Goal: Check status: Check status

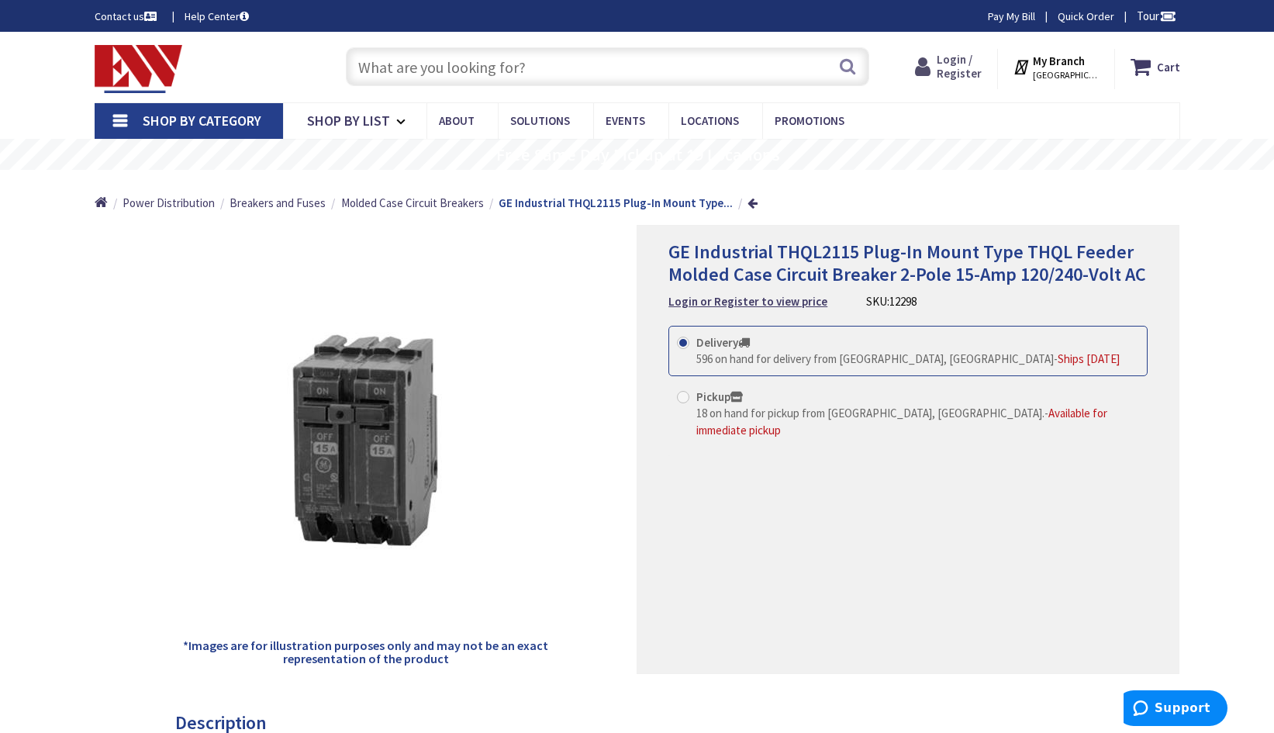
click at [961, 65] on span "Login / Register" at bounding box center [958, 66] width 45 height 29
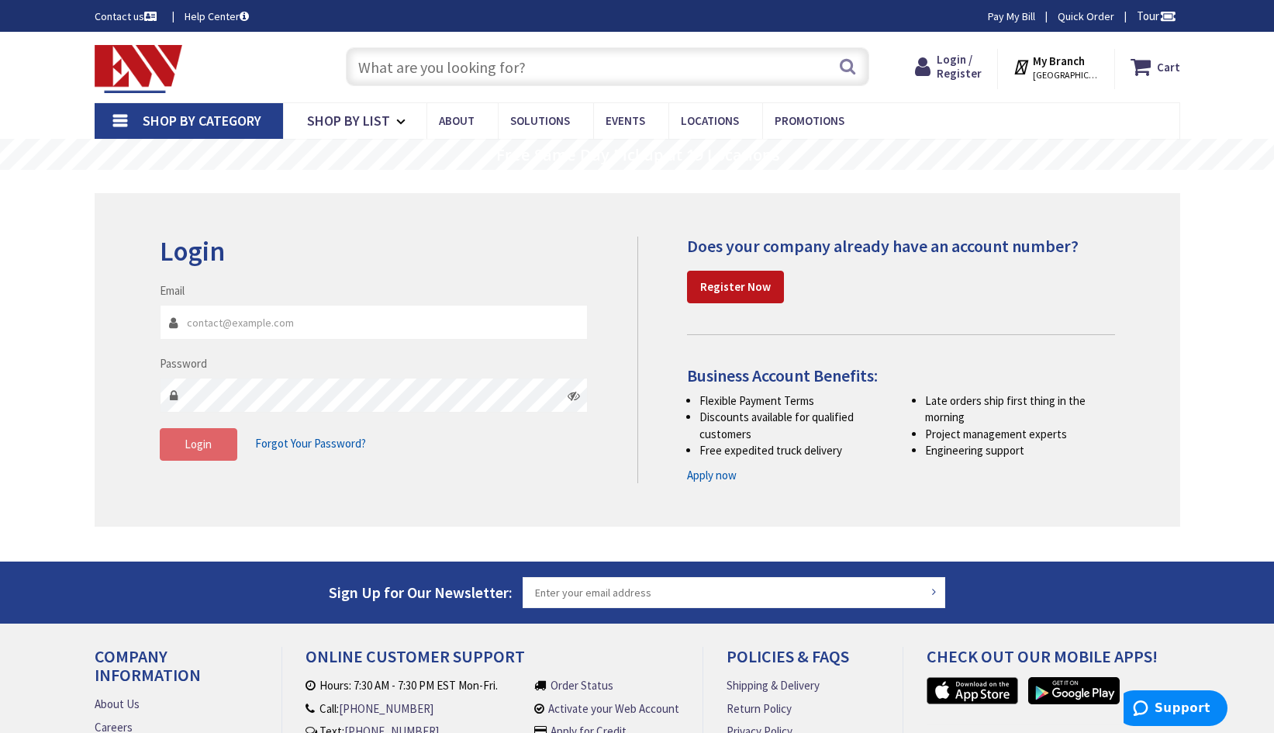
type input "[EMAIL_ADDRESS][DOMAIN_NAME]"
click at [198, 447] on span "Login" at bounding box center [198, 443] width 27 height 15
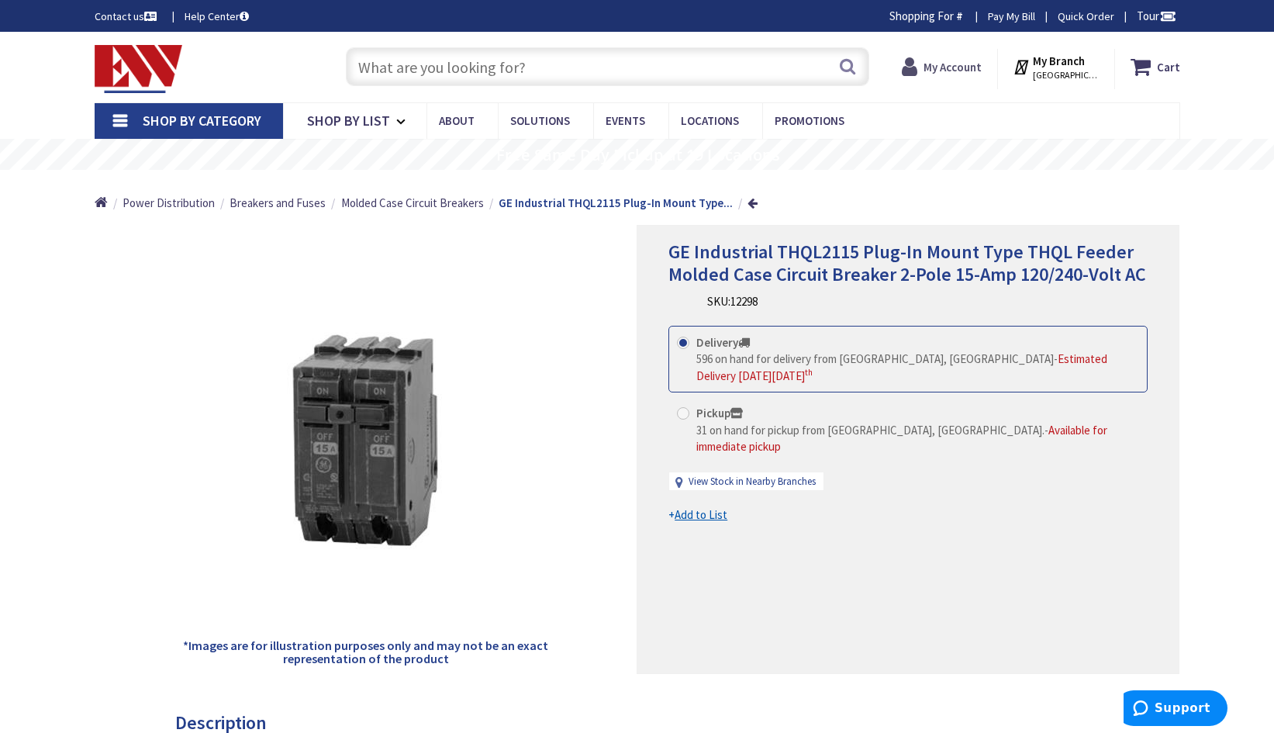
click at [940, 65] on strong "My Account" at bounding box center [952, 67] width 58 height 15
click at [953, 70] on span "Hi, Julio" at bounding box center [949, 75] width 66 height 12
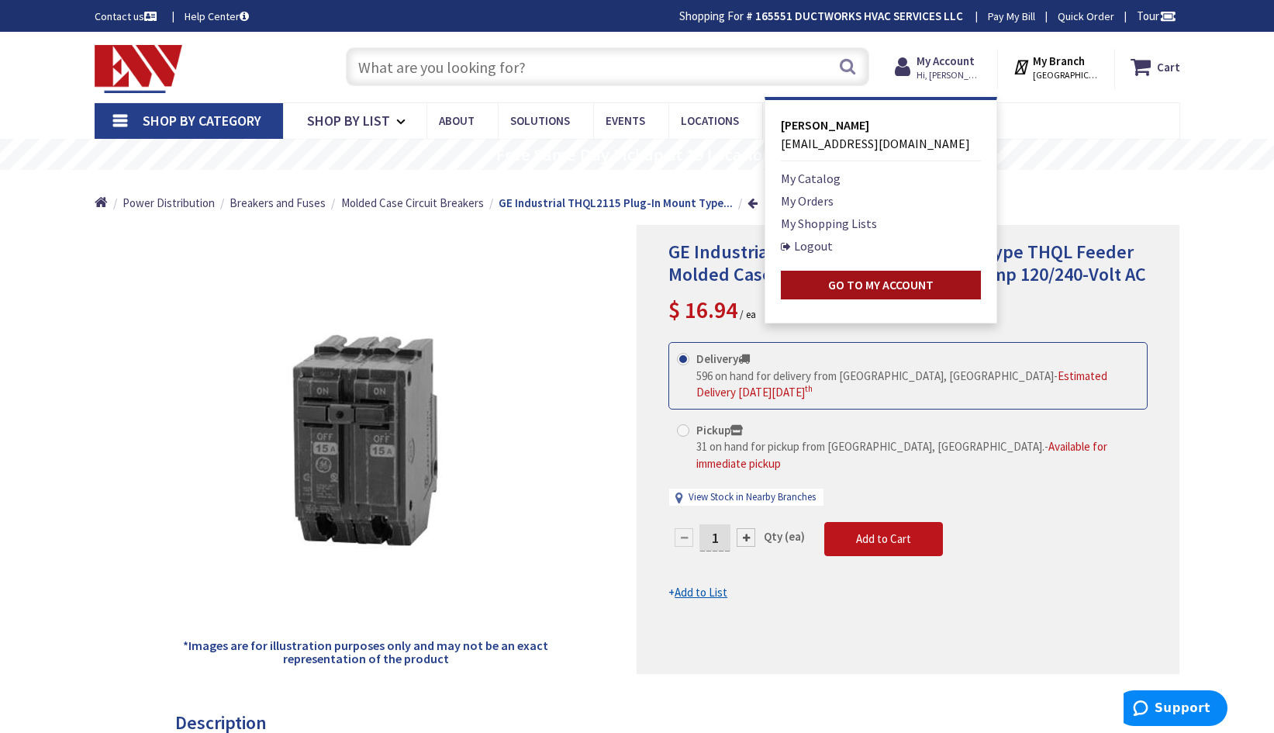
click at [865, 284] on strong "Go to My Account" at bounding box center [880, 285] width 105 height 16
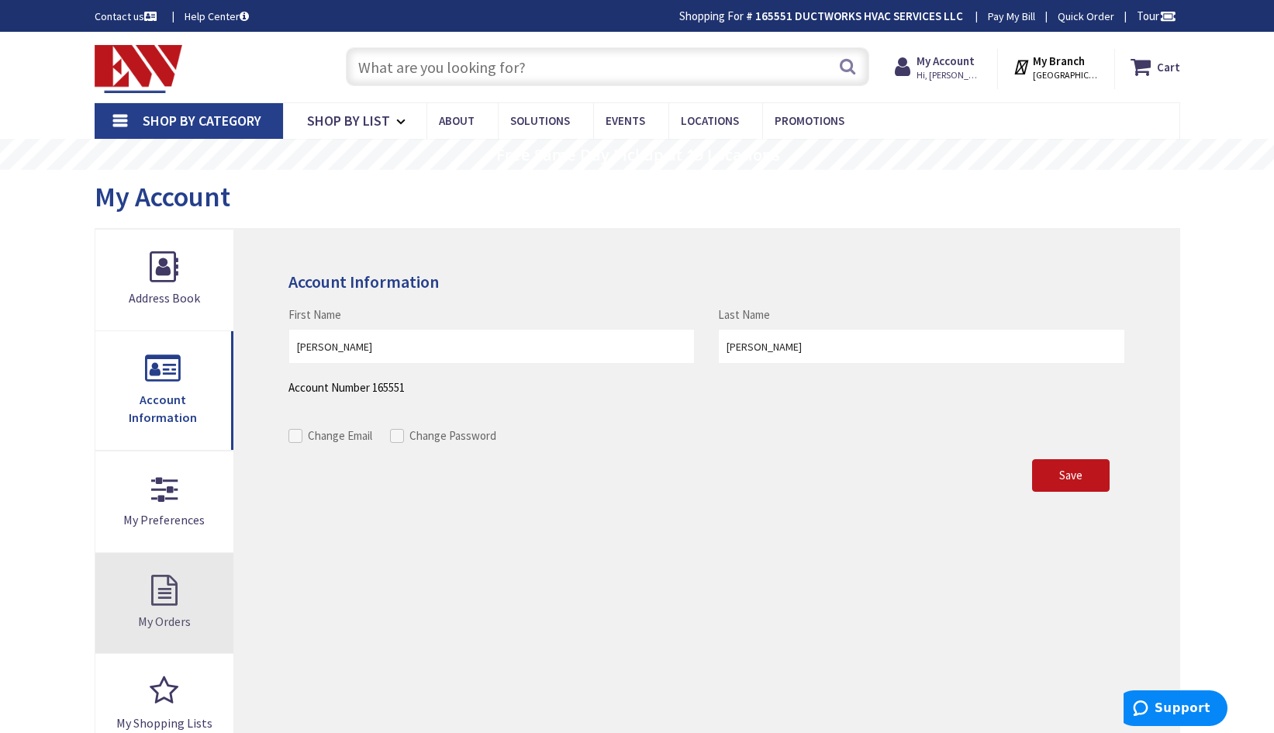
click at [171, 572] on link "My Orders" at bounding box center [164, 603] width 139 height 101
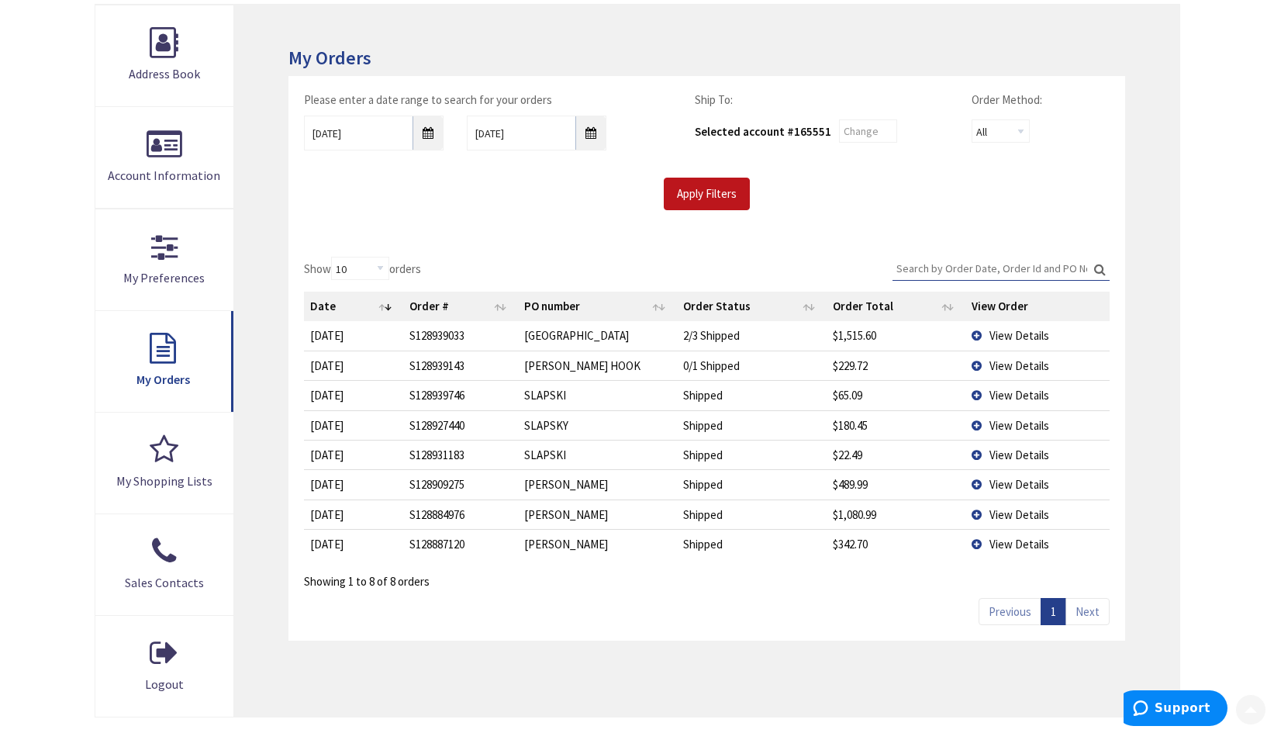
scroll to position [233, 0]
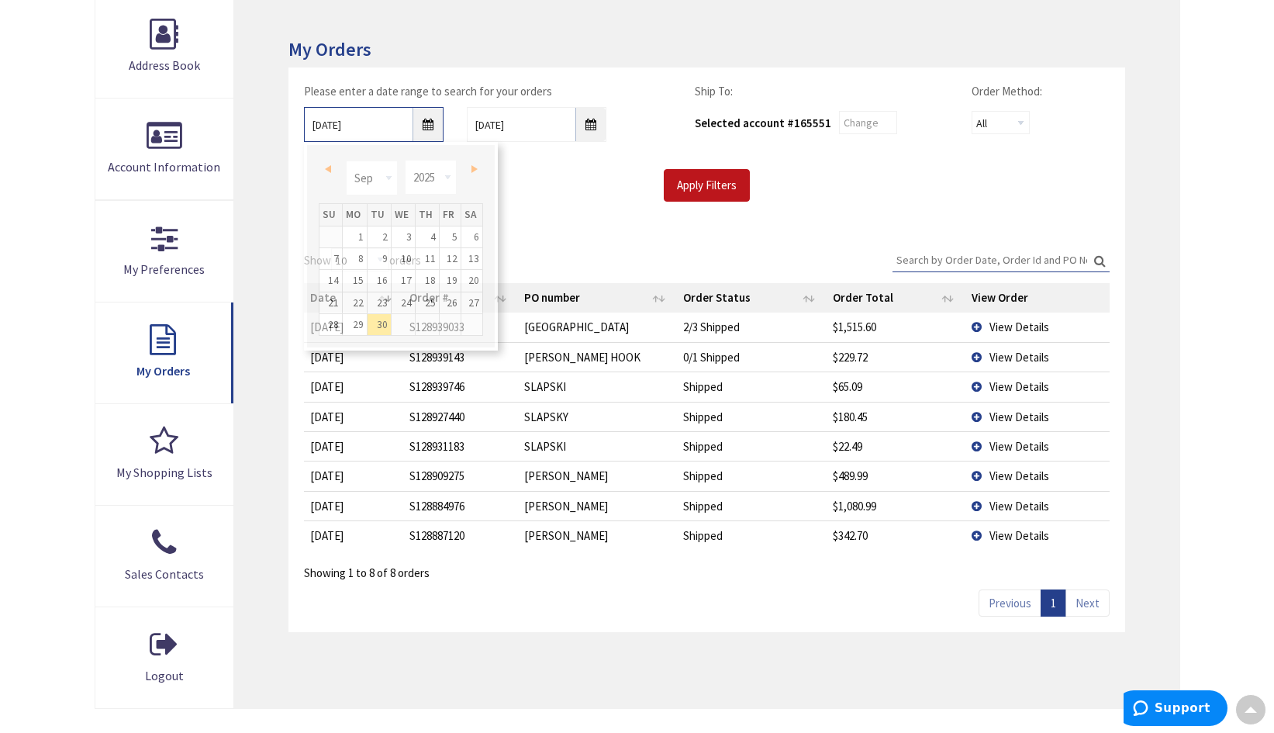
click at [425, 123] on input "9/30/2025" at bounding box center [374, 124] width 140 height 35
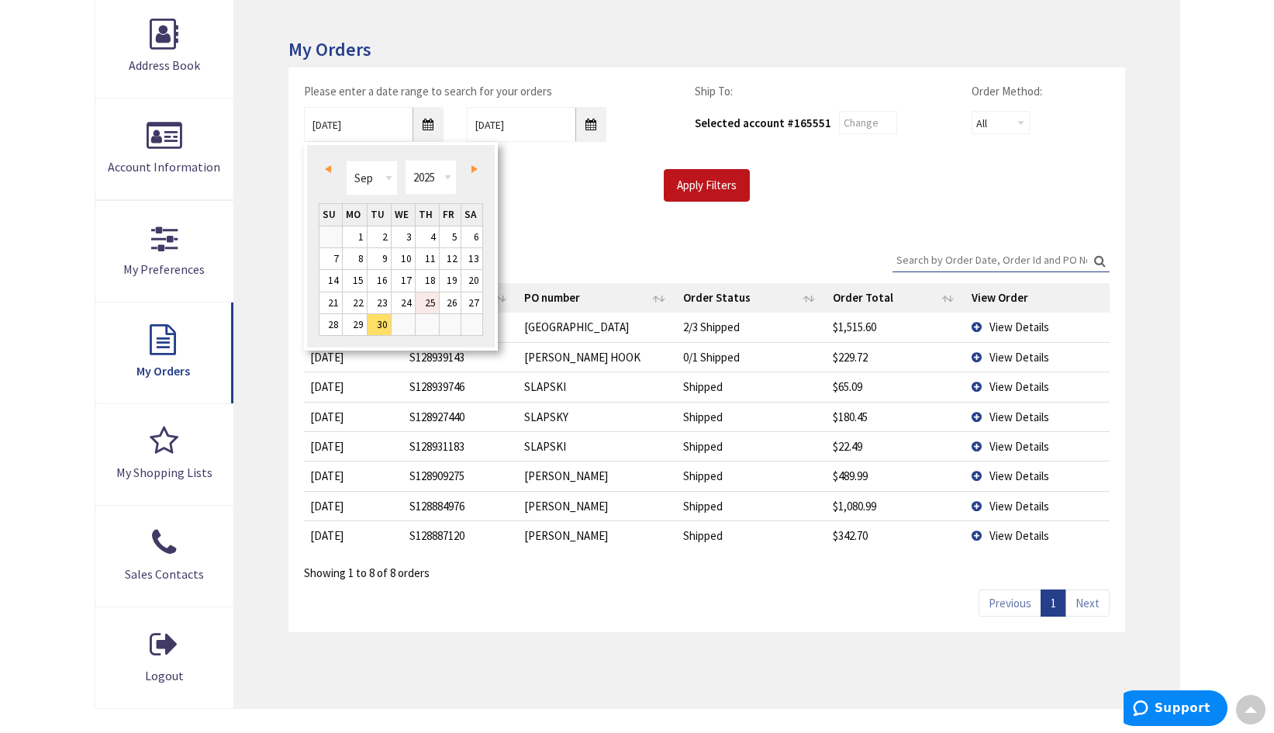
click at [426, 302] on link "25" at bounding box center [427, 302] width 23 height 21
type input "09/25/2025"
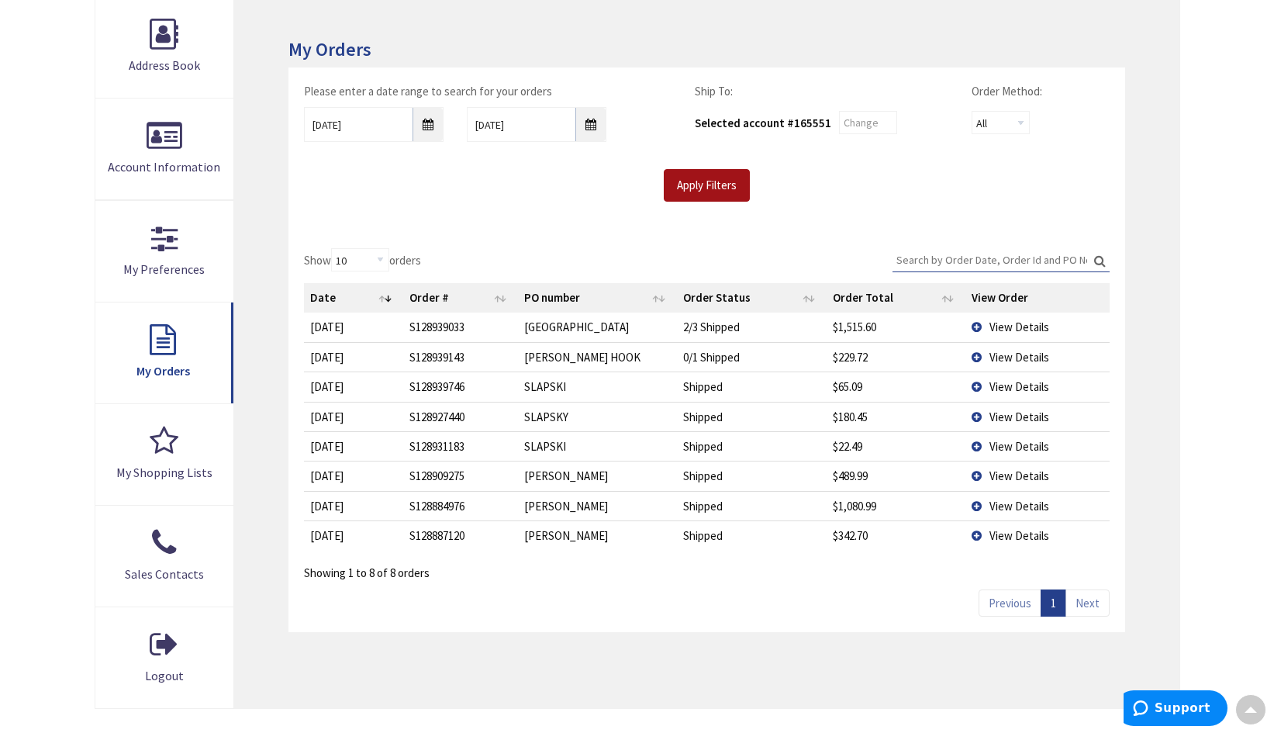
click at [706, 179] on input "Apply Filters" at bounding box center [707, 185] width 86 height 33
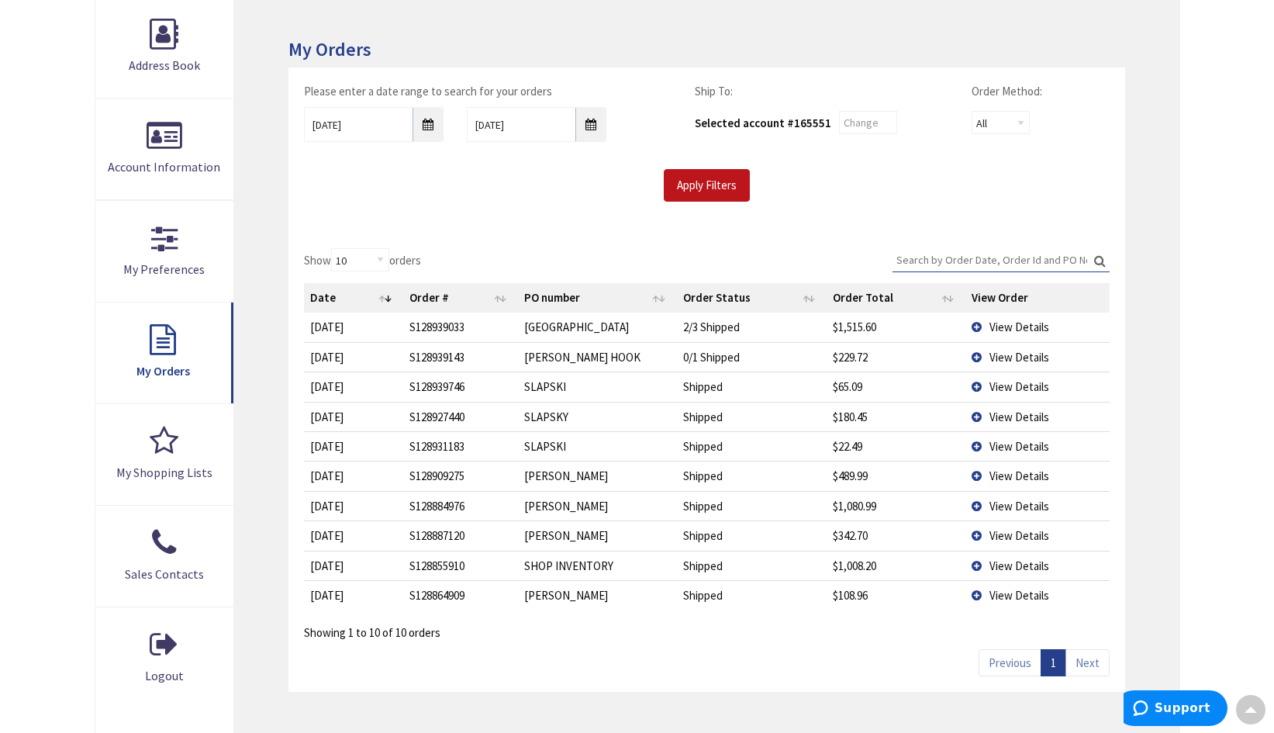
click at [978, 476] on td "View Details" at bounding box center [1036, 474] width 143 height 29
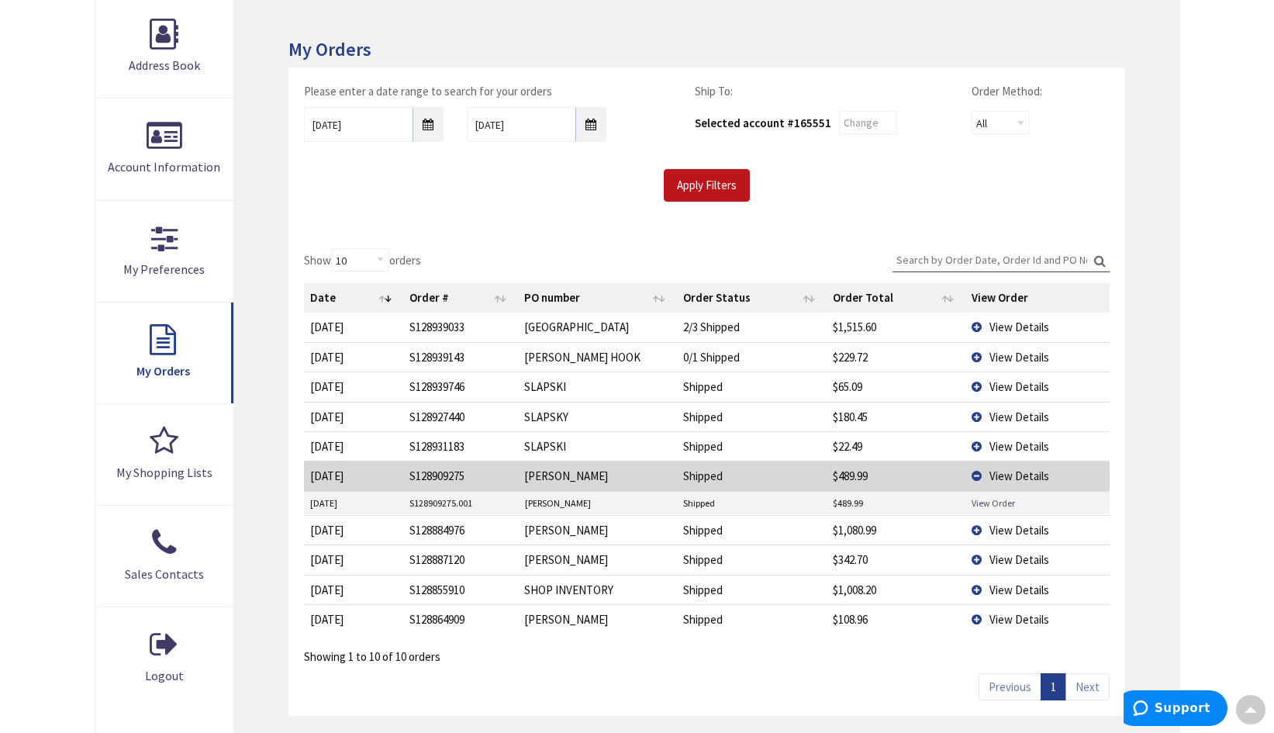
click at [1000, 502] on link "View Order" at bounding box center [992, 502] width 43 height 13
click at [974, 385] on td "View Details" at bounding box center [1036, 385] width 143 height 29
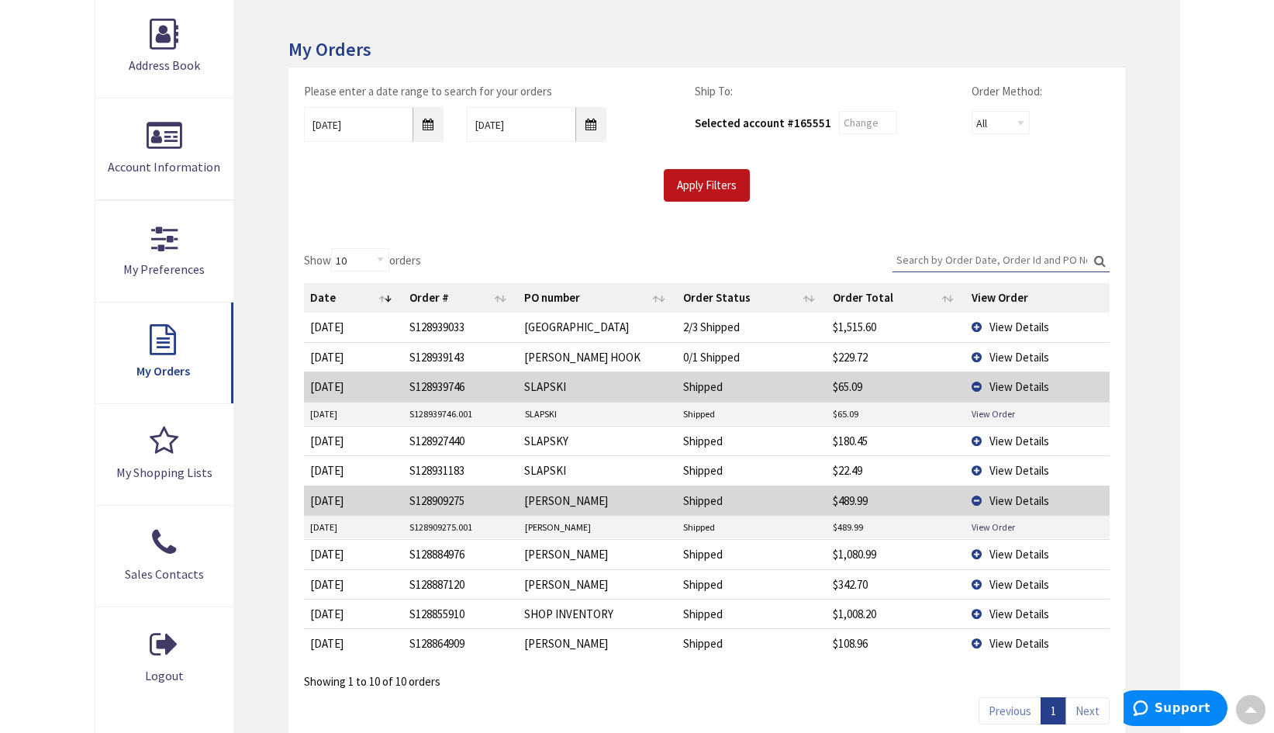
click at [977, 383] on td "View Details" at bounding box center [1036, 385] width 143 height 29
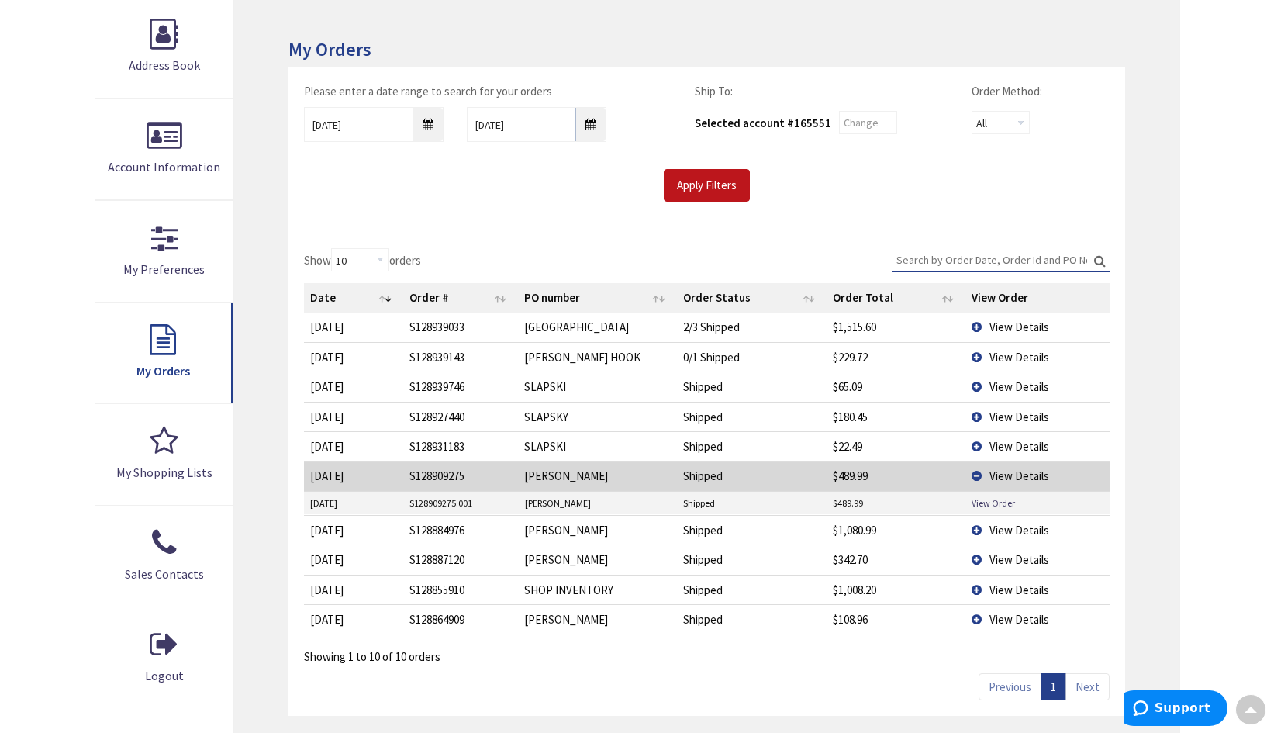
click at [977, 383] on td "View Details" at bounding box center [1036, 385] width 143 height 29
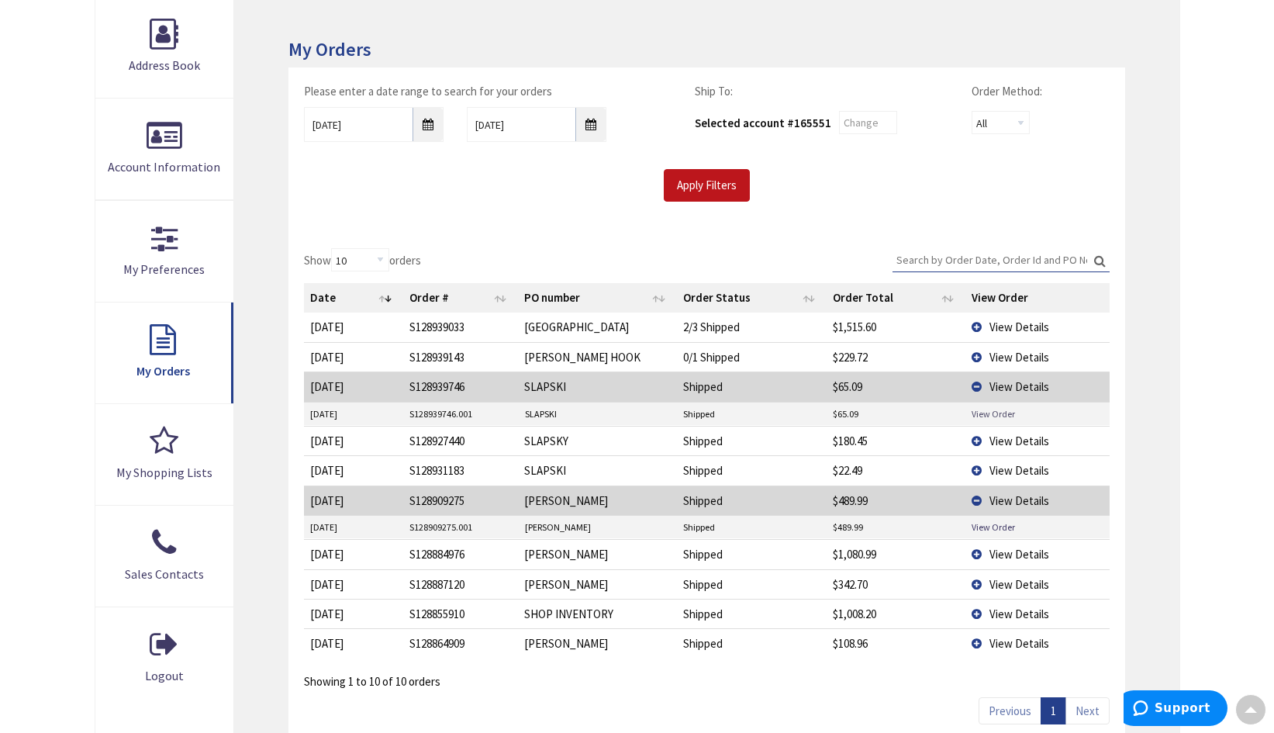
click at [989, 413] on link "View Order" at bounding box center [992, 413] width 43 height 13
click at [975, 353] on td "View Details" at bounding box center [1036, 356] width 143 height 29
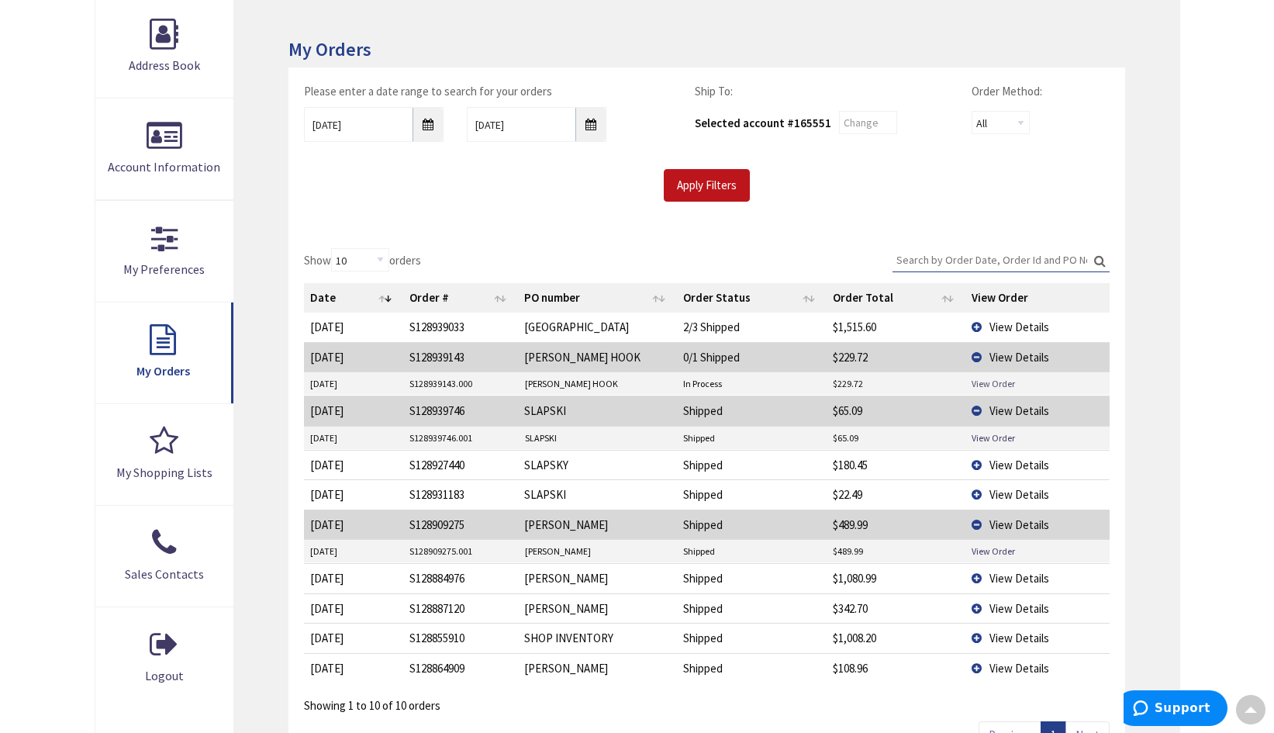
click at [987, 381] on link "View Order" at bounding box center [992, 383] width 43 height 13
click at [977, 326] on td "View Details" at bounding box center [1036, 326] width 143 height 29
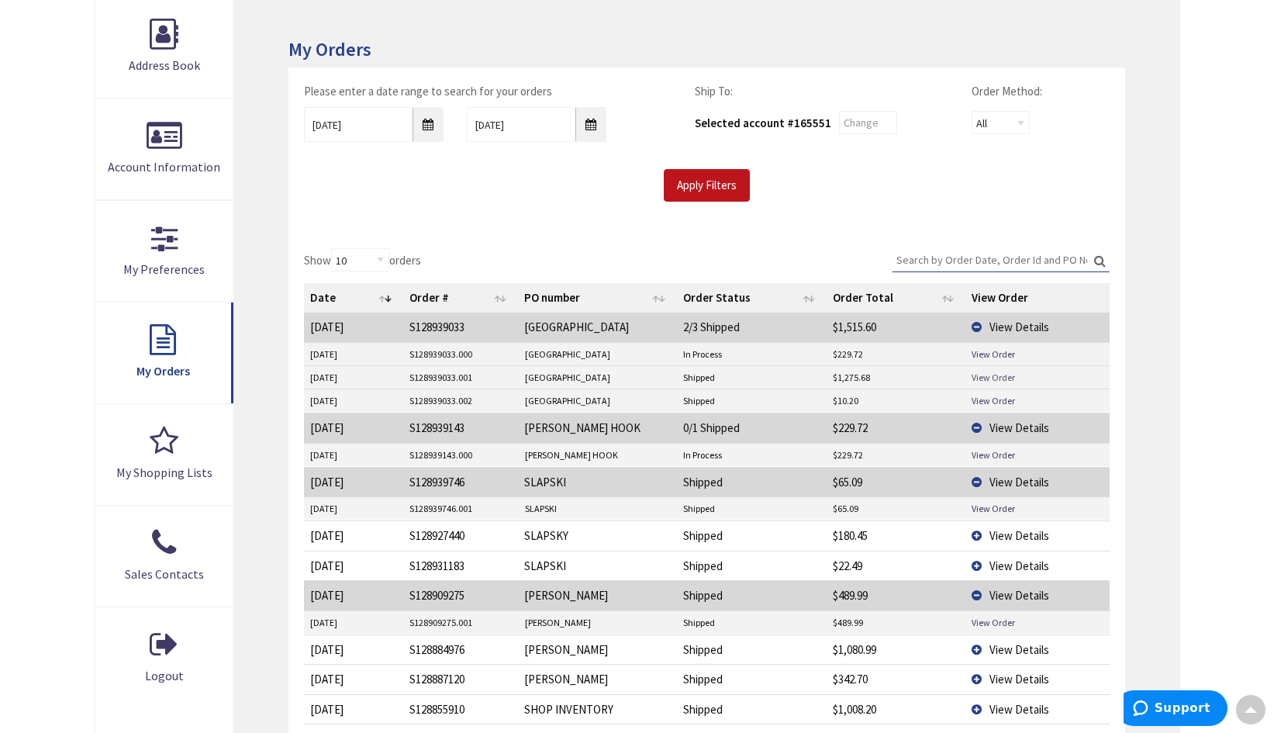
click at [985, 374] on link "View Order" at bounding box center [992, 377] width 43 height 13
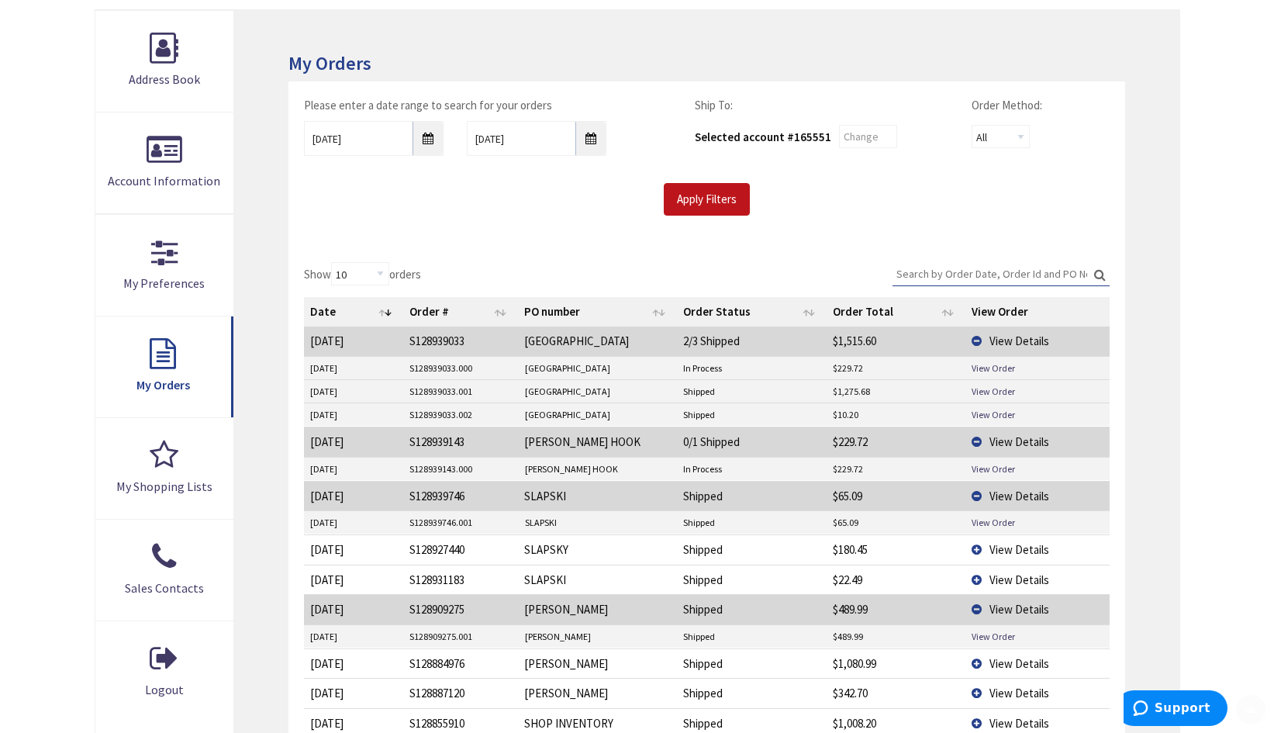
scroll to position [310, 0]
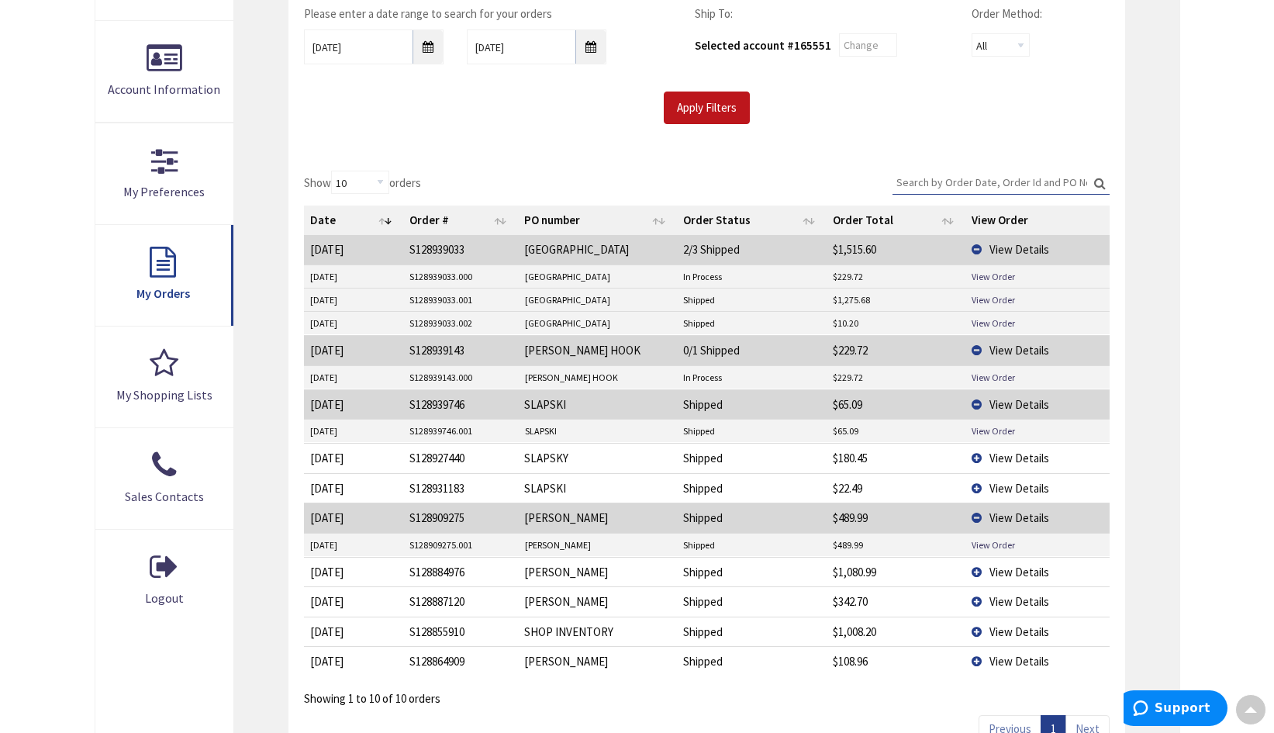
click at [976, 347] on td "View Details" at bounding box center [1036, 349] width 143 height 29
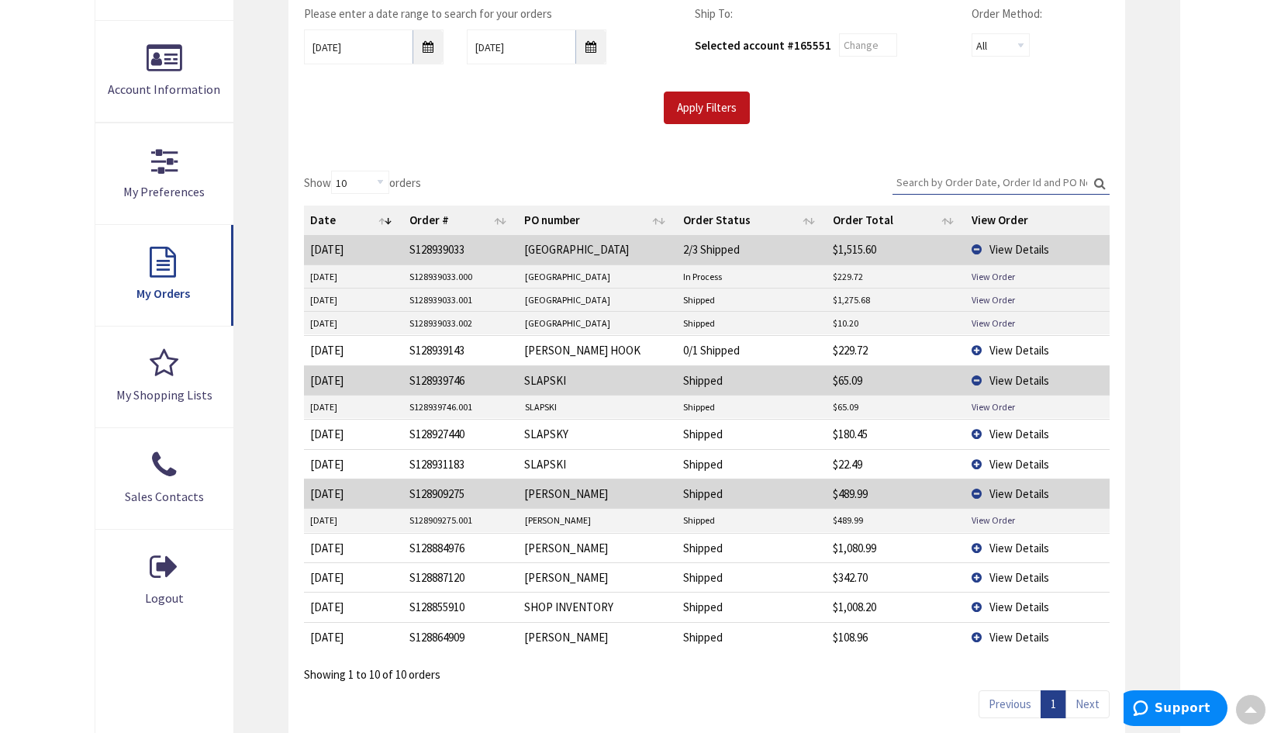
click at [976, 246] on td "View Details" at bounding box center [1036, 249] width 143 height 29
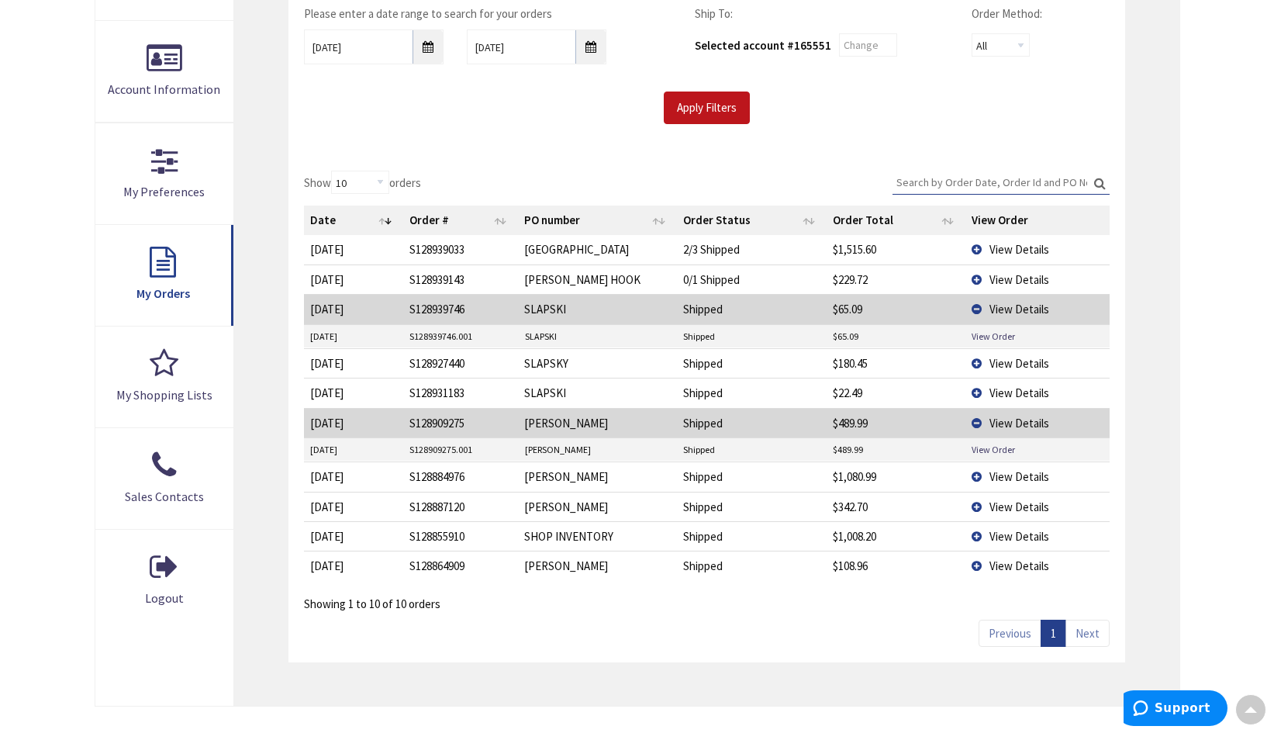
click at [977, 306] on td "View Details" at bounding box center [1036, 308] width 143 height 29
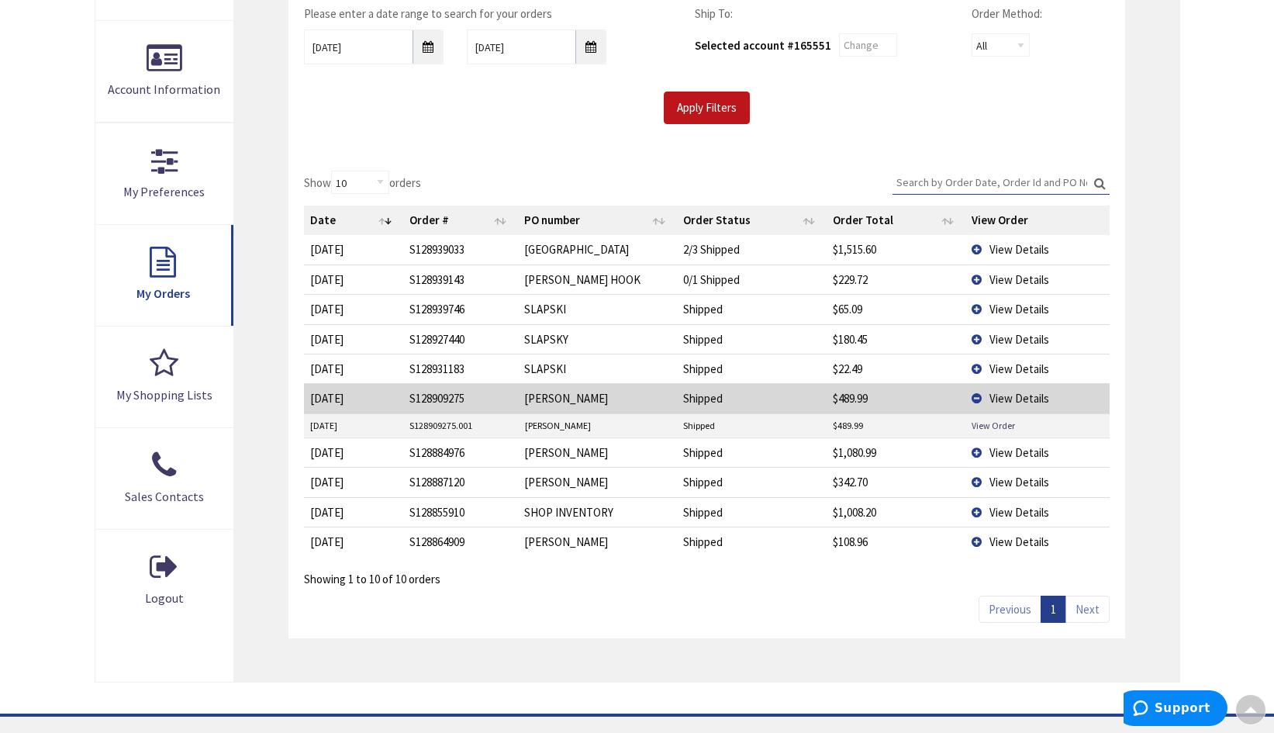
click at [975, 395] on td "View Details" at bounding box center [1036, 397] width 143 height 29
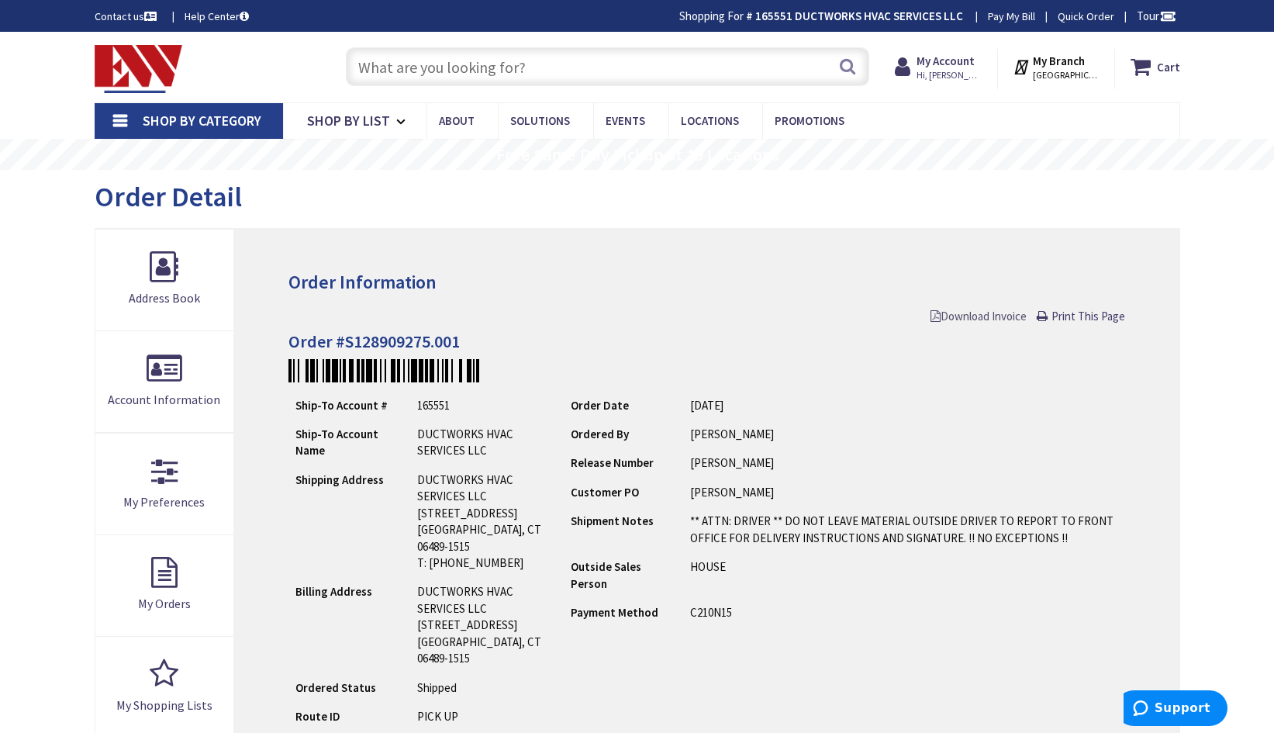
click at [944, 314] on span "Download Invoice" at bounding box center [978, 316] width 96 height 15
click at [716, 337] on h4 "Order #S128909275.001" at bounding box center [706, 341] width 836 height 19
